Goal: Information Seeking & Learning: Check status

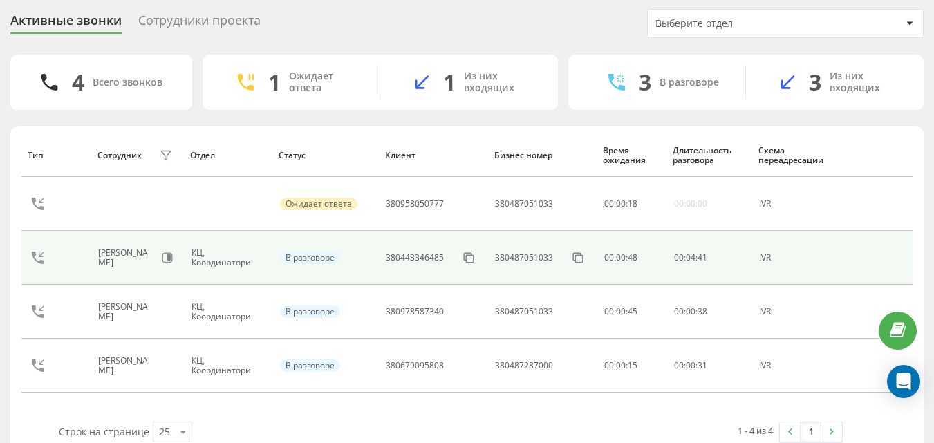
scroll to position [66, 0]
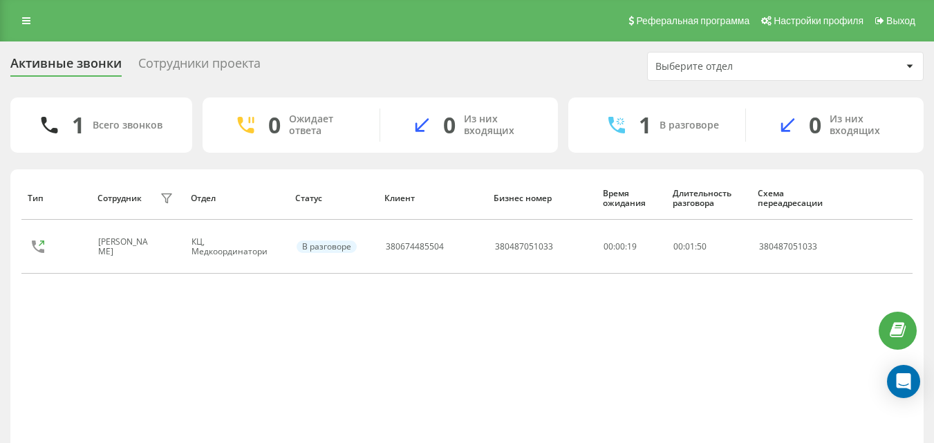
click at [590, 366] on div "Тип Сотрудник фильтра Отдел Статус Клиент Бизнес номер Время ожидания Длительно…" at bounding box center [466, 320] width 891 height 288
click at [616, 364] on div "Тип Сотрудник фильтра Отдел Статус Клиент Бизнес номер Время ожидания Длительно…" at bounding box center [466, 320] width 891 height 288
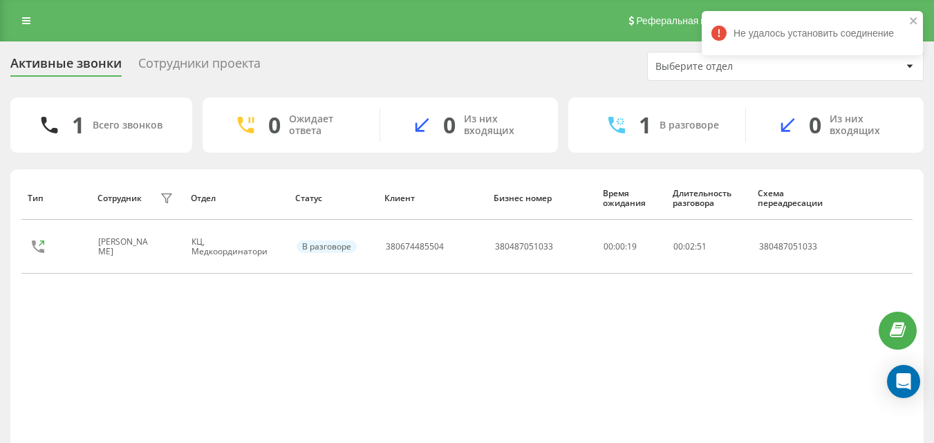
click at [565, 341] on div "Тип Сотрудник фильтра Отдел Статус Клиент Бизнес номер Время ожидания Длительно…" at bounding box center [466, 320] width 891 height 288
click at [617, 339] on div "Тип Сотрудник фильтра Отдел Статус Клиент Бизнес номер Время ожидания Длительно…" at bounding box center [466, 320] width 891 height 288
click at [575, 332] on div "Тип Сотрудник фильтра Отдел Статус Клиент Бизнес номер Время ожидания Длительно…" at bounding box center [466, 320] width 891 height 288
click at [527, 327] on div "Тип Сотрудник фильтра Отдел Статус Клиент Бизнес номер Время ожидания Длительно…" at bounding box center [466, 320] width 891 height 288
click at [618, 328] on div "Тип Сотрудник фильтра Отдел Статус Клиент Бизнес номер Время ожидания Длительно…" at bounding box center [466, 320] width 891 height 288
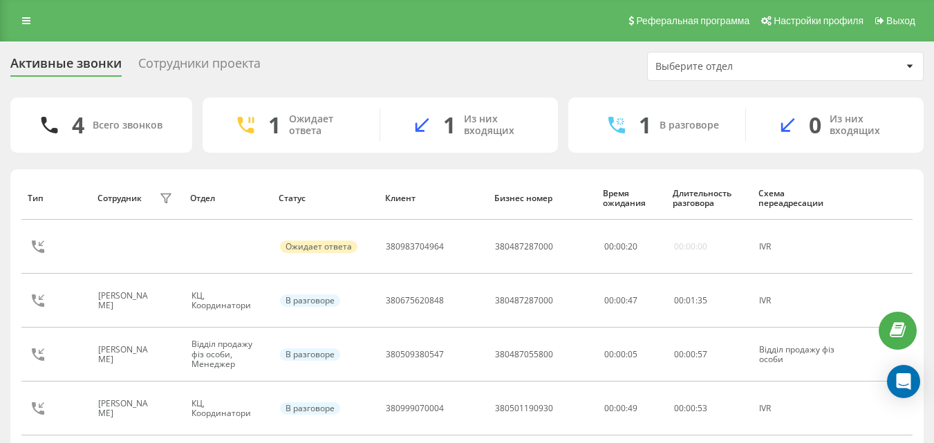
click at [599, 82] on div "Активные звонки Сотрудники проекта Выберите отдел 4 Всего звонков 1 Ожидает отв…" at bounding box center [466, 275] width 913 height 447
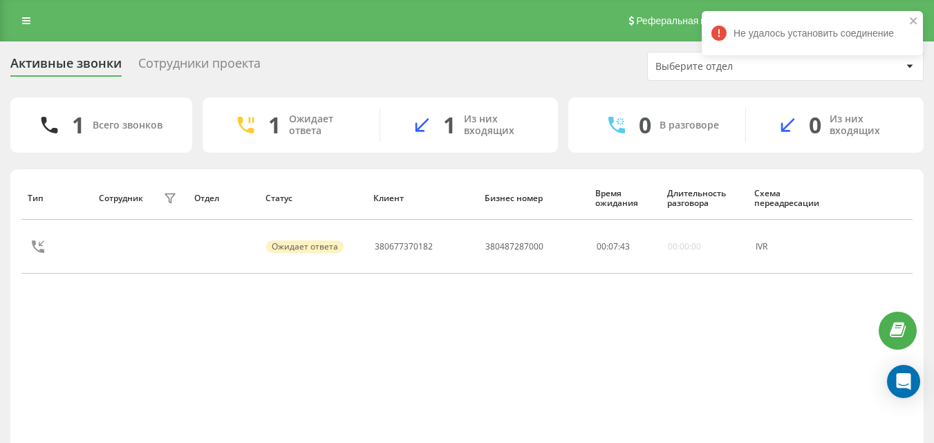
click at [657, 417] on div "Тип Сотрудник фильтра Отдел Статус Клиент Бизнес номер Время ожидания Длительно…" at bounding box center [466, 320] width 891 height 288
click at [652, 375] on div "Тип Сотрудник фильтра Отдел Статус Клиент Бизнес номер Время ожидания Длительно…" at bounding box center [466, 320] width 891 height 288
click at [639, 335] on div "Тип Сотрудник фильтра Отдел Статус Клиент Бизнес номер Время ожидания Длительно…" at bounding box center [466, 320] width 891 height 288
click at [648, 346] on div "Тип Сотрудник фильтра Отдел Статус Клиент Бизнес номер Время ожидания Длительно…" at bounding box center [466, 320] width 891 height 288
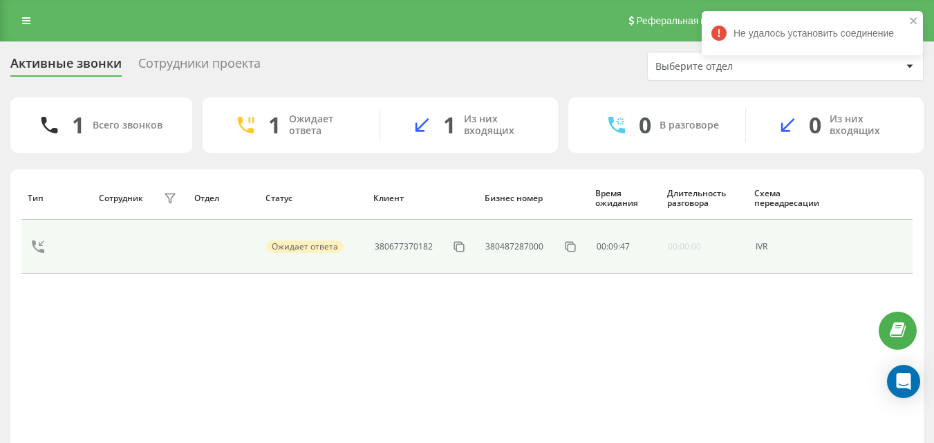
click at [650, 262] on td "00 : 09 : 47" at bounding box center [624, 247] width 71 height 54
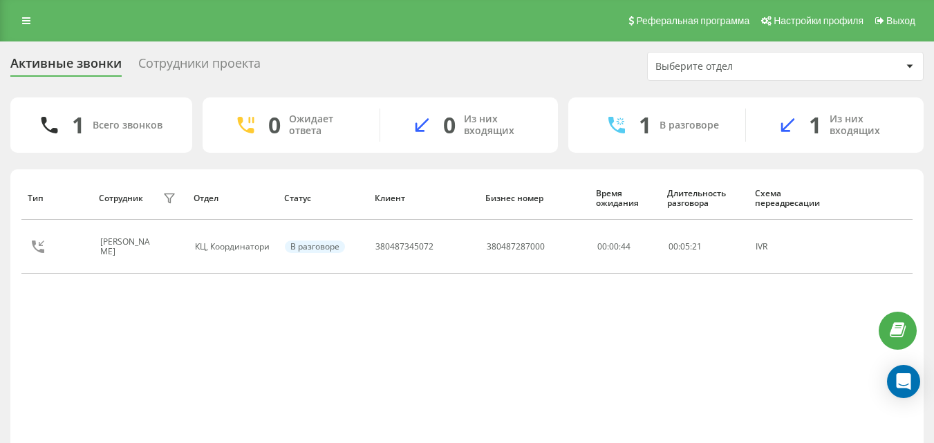
click at [661, 385] on div "Тип Сотрудник фильтра Отдел Статус [PERSON_NAME] номер Время ожидания Длительно…" at bounding box center [466, 320] width 891 height 288
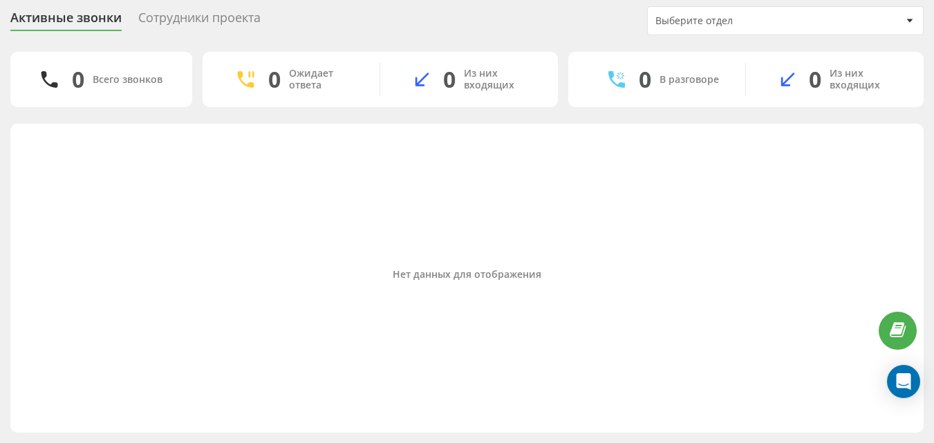
click at [642, 414] on div "Нет данных для отображения" at bounding box center [466, 275] width 891 height 288
click at [517, 263] on div "Нет данных для отображения" at bounding box center [466, 275] width 891 height 288
